Goal: Task Accomplishment & Management: Complete application form

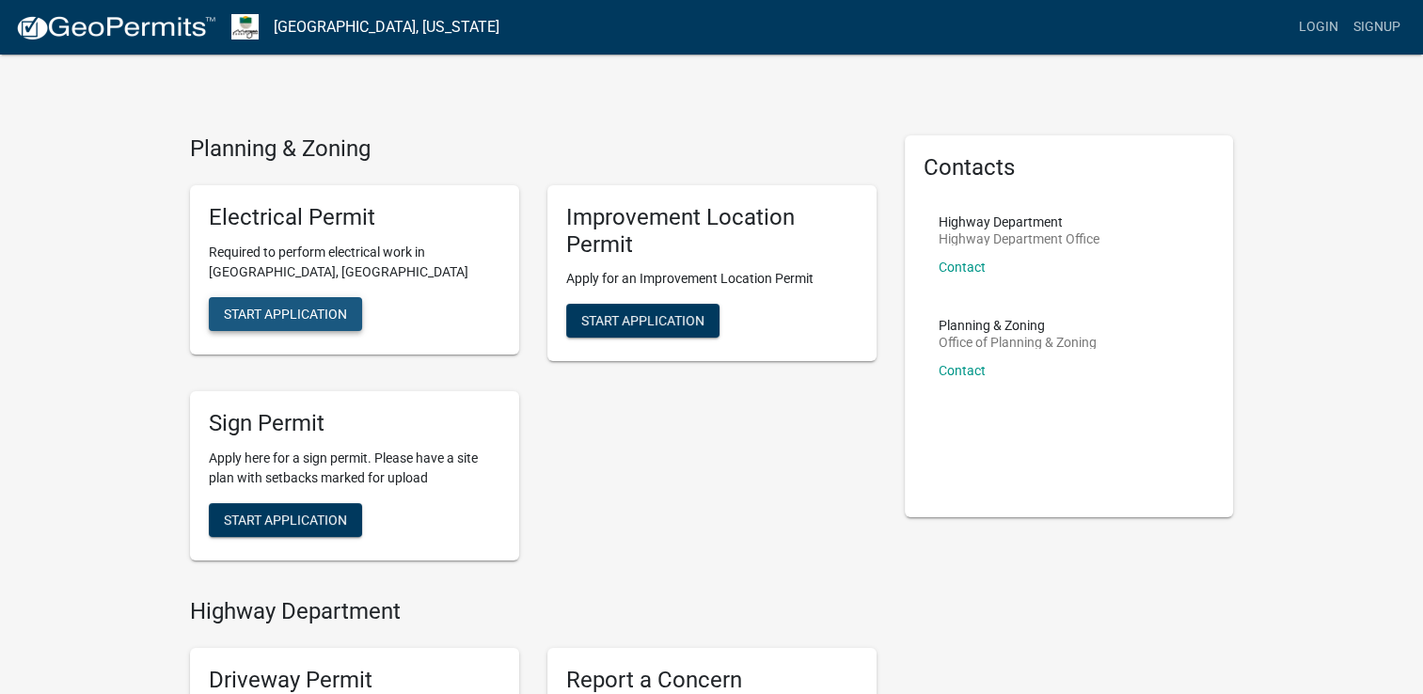
click at [288, 306] on span "Start Application" at bounding box center [285, 313] width 123 height 15
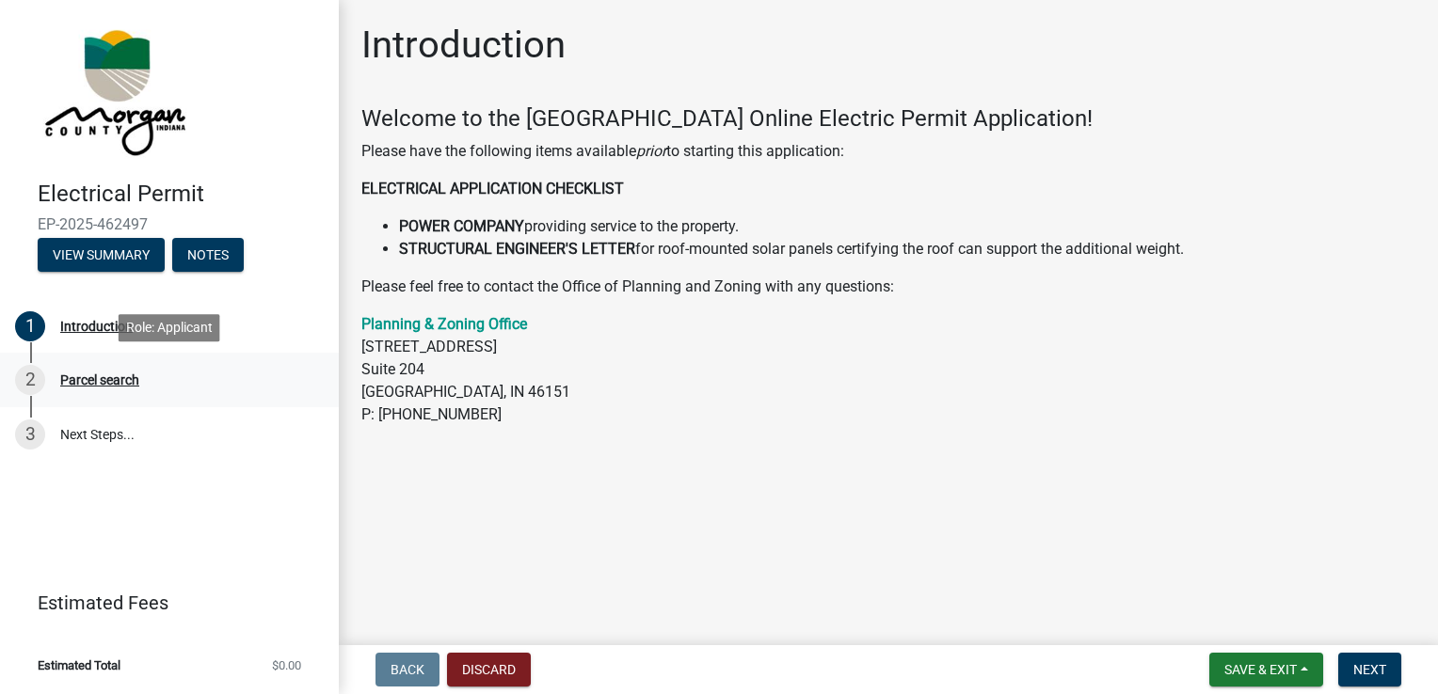
click at [109, 378] on div "Parcel search" at bounding box center [99, 379] width 79 height 13
click at [267, 373] on div "2 Parcel search" at bounding box center [162, 380] width 294 height 30
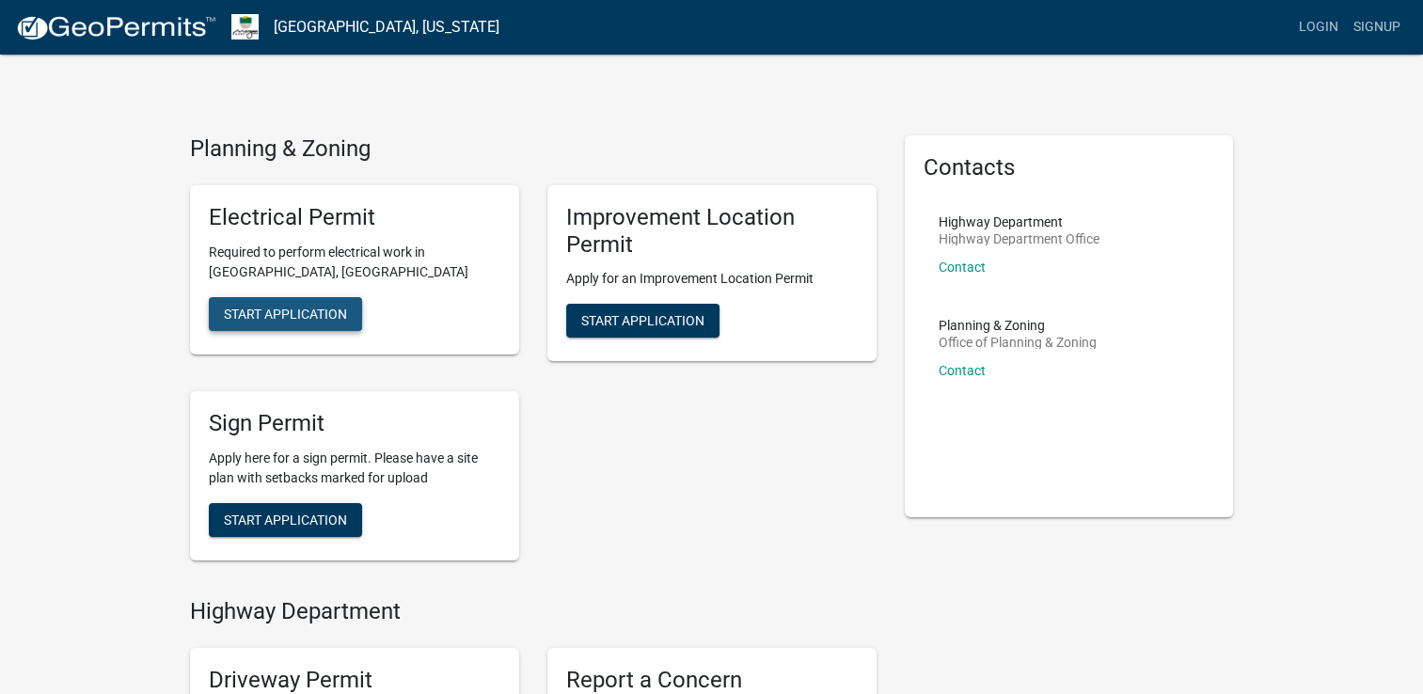
click at [290, 313] on span "Start Application" at bounding box center [285, 313] width 123 height 15
